Goal: Transaction & Acquisition: Download file/media

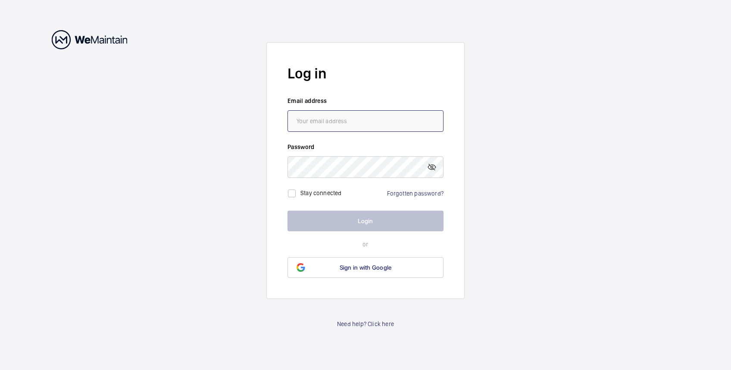
type input "[PERSON_NAME][EMAIL_ADDRESS][PERSON_NAME][DOMAIN_NAME]"
click at [360, 220] on button "Login" at bounding box center [365, 221] width 156 height 21
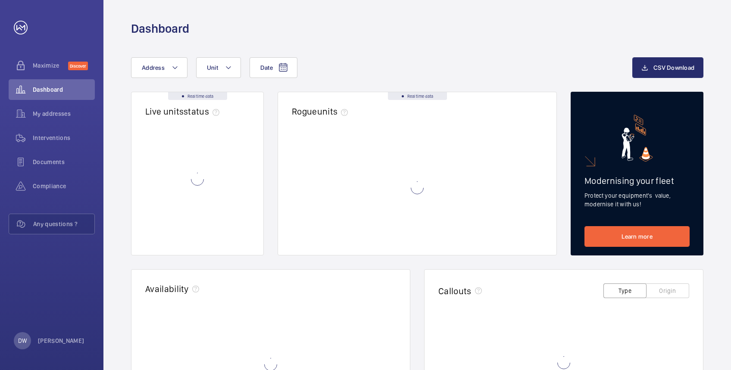
click at [360, 220] on wm-front-async-data-loader at bounding box center [417, 187] width 251 height 107
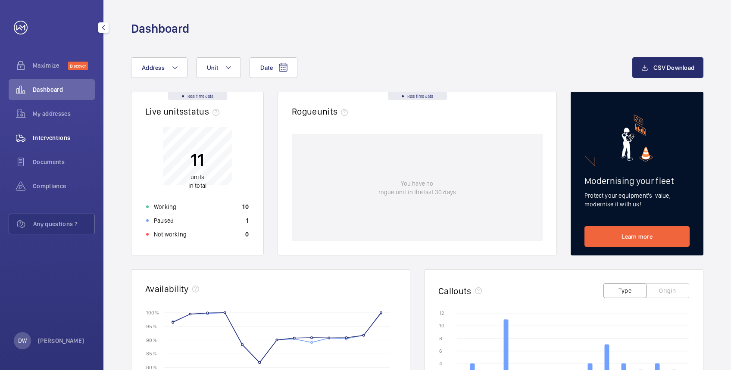
click at [55, 141] on span "Interventions" at bounding box center [64, 138] width 62 height 9
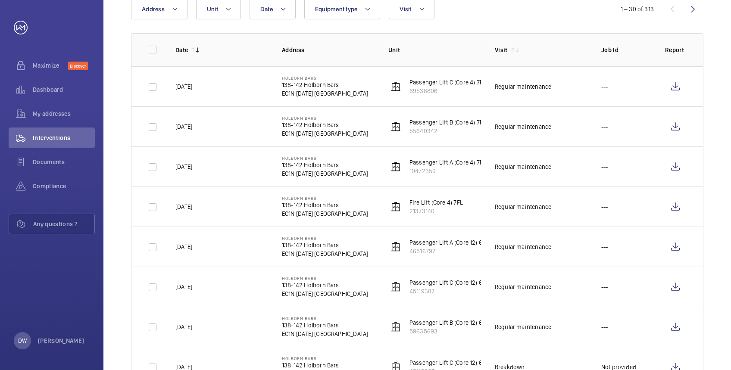
scroll to position [115, 0]
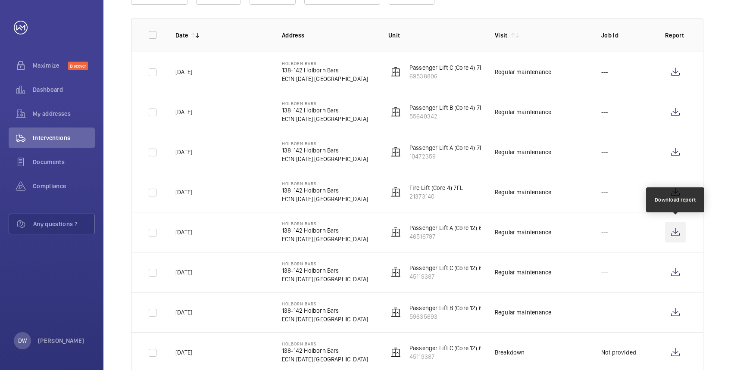
click at [676, 234] on wm-front-icon-button at bounding box center [675, 232] width 21 height 21
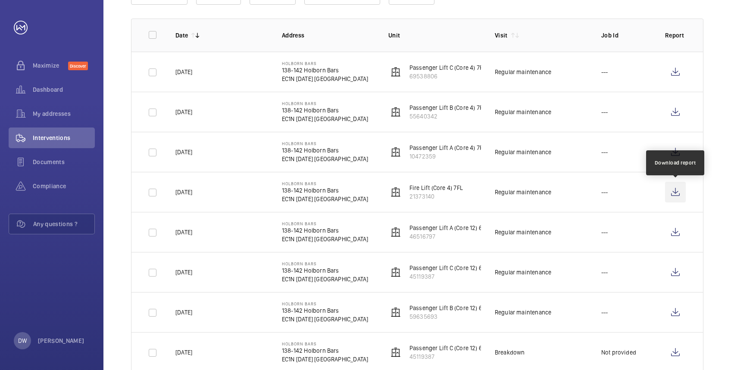
click at [679, 189] on wm-front-icon-button at bounding box center [675, 192] width 21 height 21
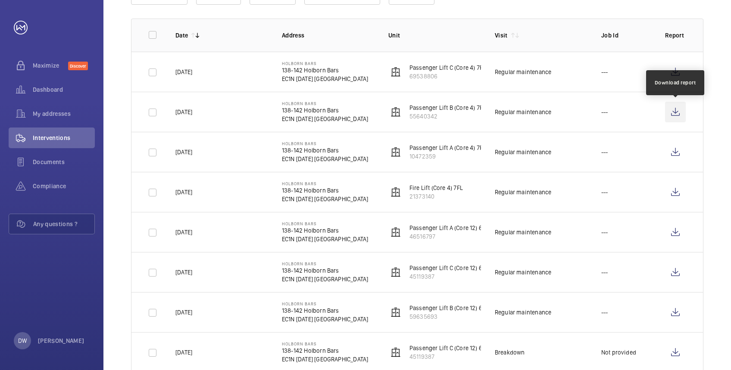
click at [680, 107] on wm-front-icon-button at bounding box center [675, 112] width 21 height 21
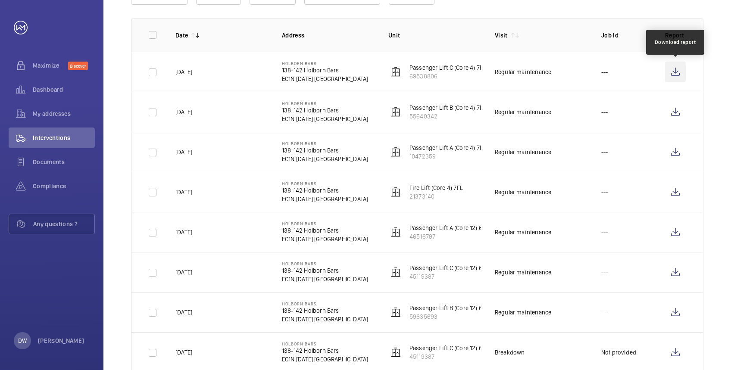
click at [678, 72] on wm-front-icon-button at bounding box center [675, 72] width 21 height 21
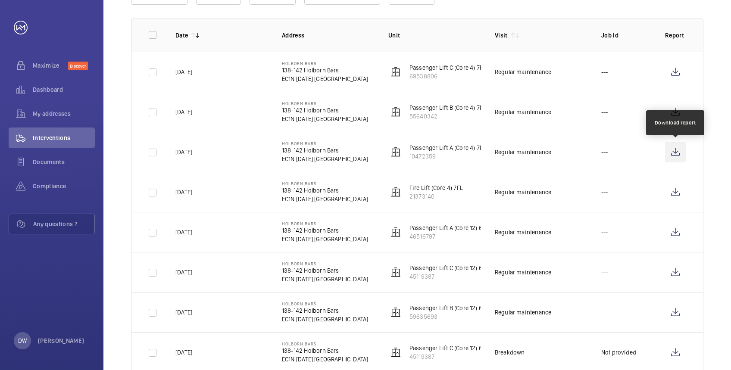
click at [674, 149] on wm-front-icon-button at bounding box center [675, 152] width 21 height 21
